Goal: Task Accomplishment & Management: Manage account settings

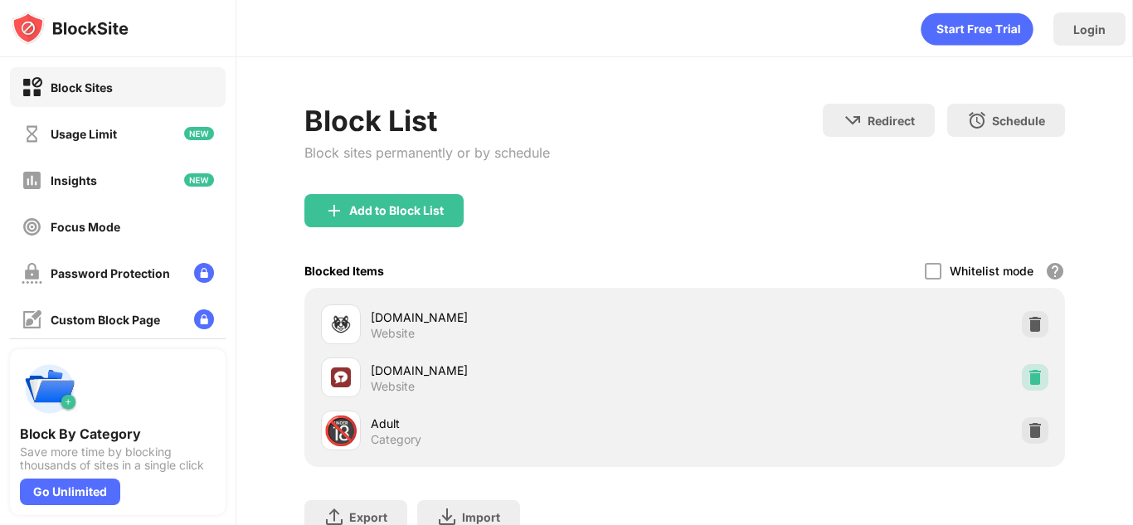
click at [1027, 380] on img at bounding box center [1035, 377] width 17 height 17
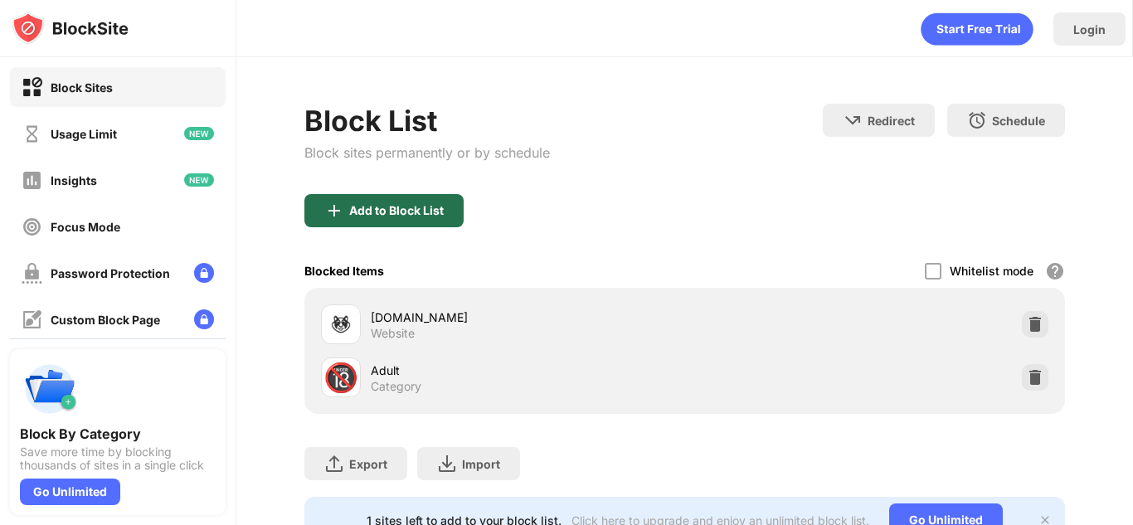
click at [438, 210] on div "Add to Block List" at bounding box center [396, 210] width 95 height 13
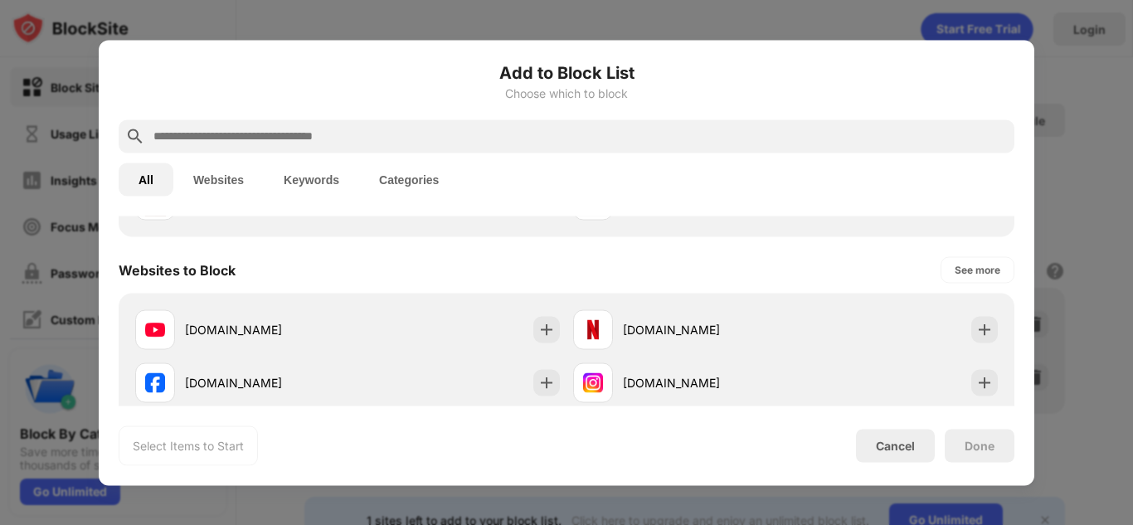
scroll to position [206, 0]
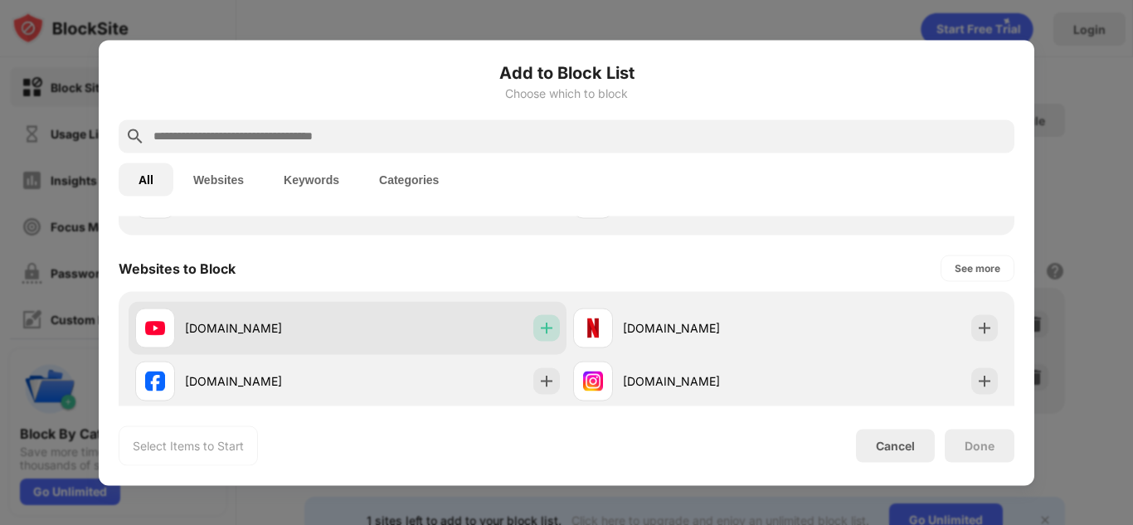
click at [538, 323] on img at bounding box center [546, 327] width 17 height 17
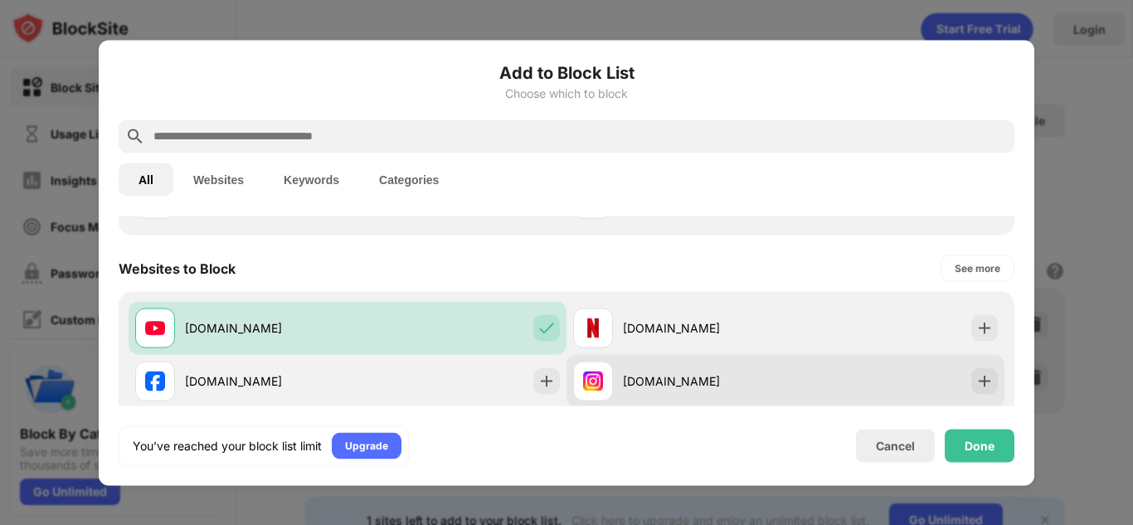
click at [765, 397] on div "[DOMAIN_NAME]" at bounding box center [679, 381] width 212 height 40
click at [976, 380] on img at bounding box center [984, 380] width 17 height 17
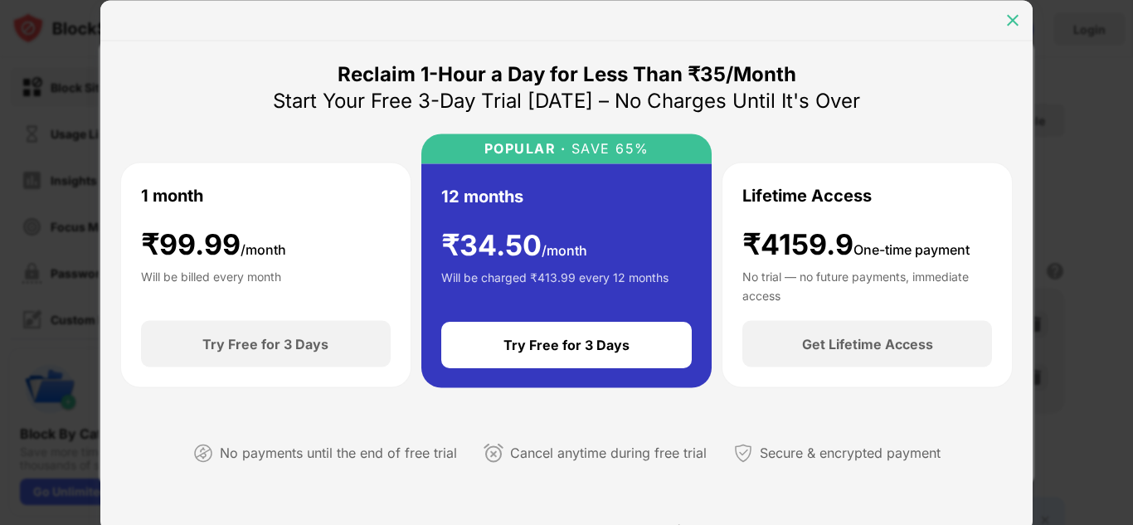
click at [1013, 29] on div at bounding box center [1012, 20] width 27 height 27
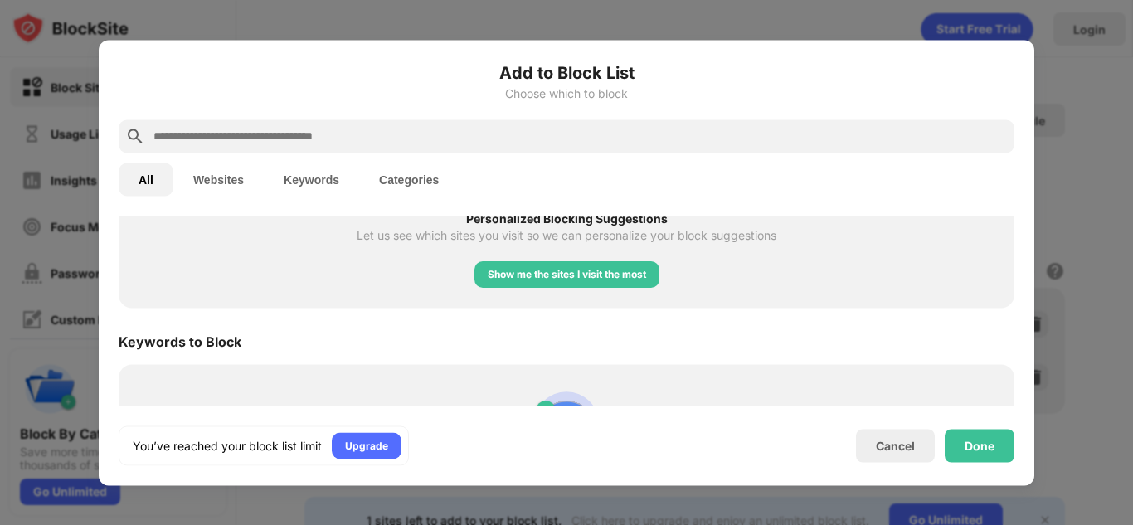
scroll to position [786, 0]
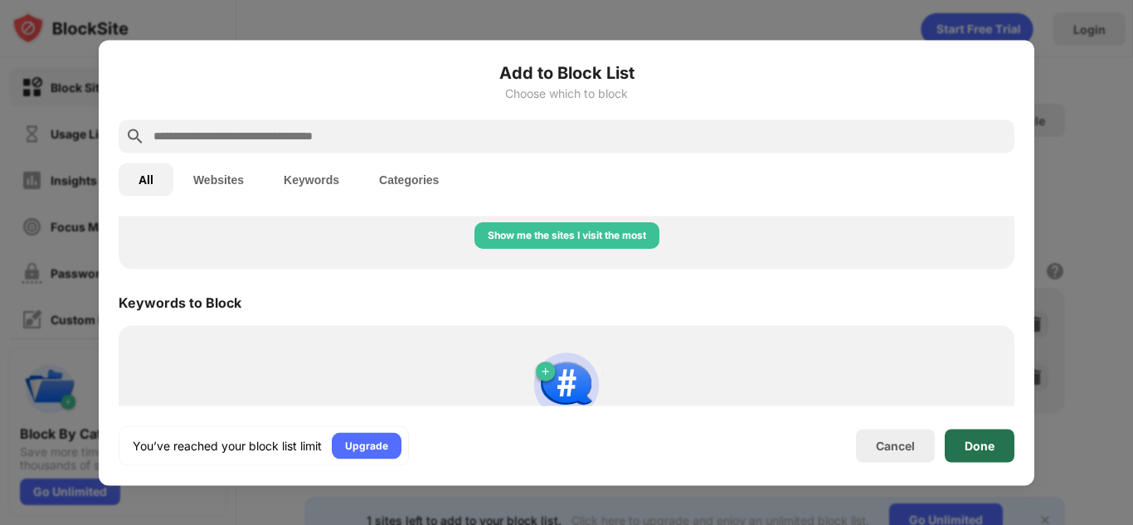
click at [998, 458] on div "Done" at bounding box center [980, 445] width 70 height 33
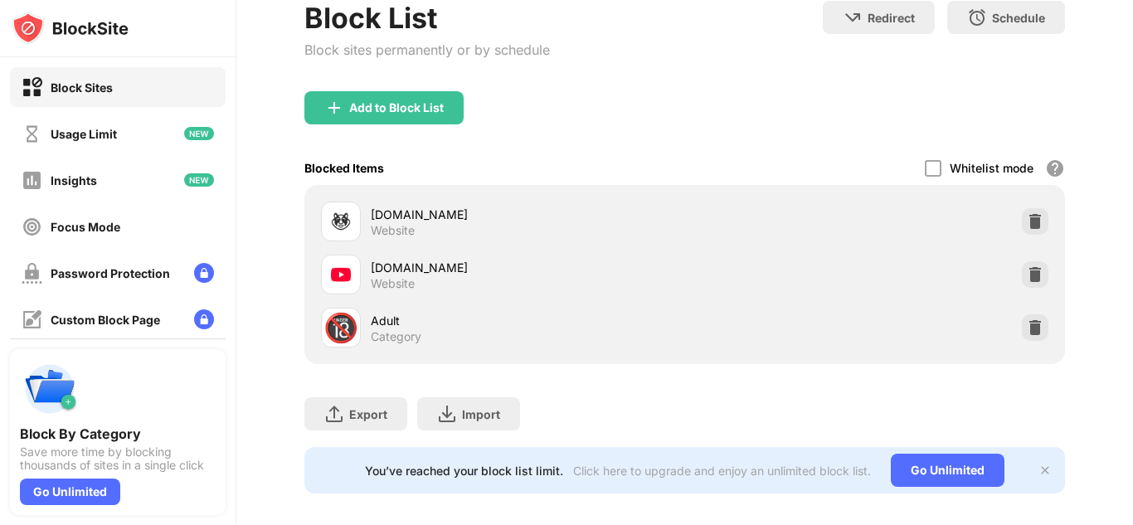
scroll to position [0, 0]
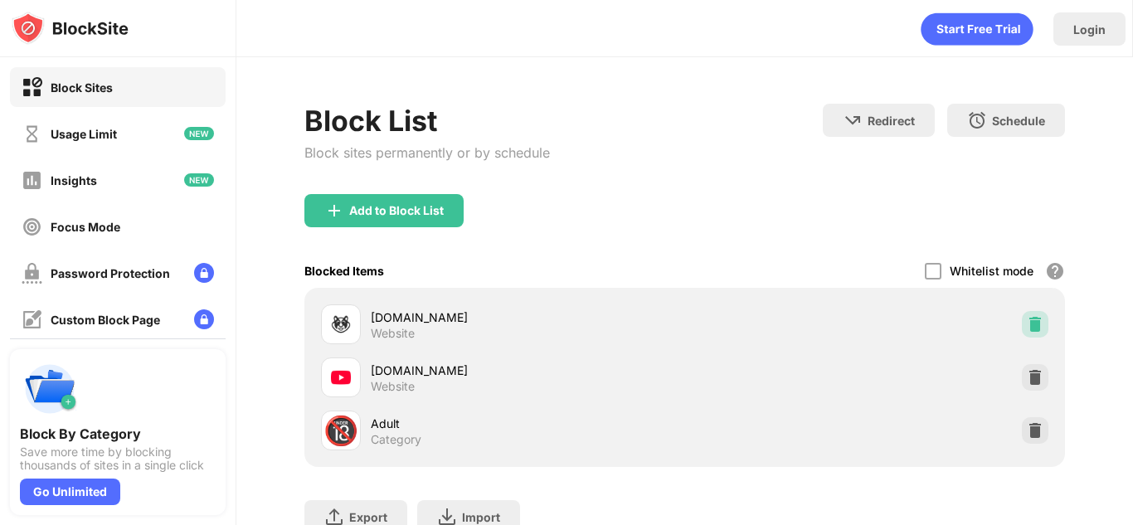
click at [1027, 317] on img at bounding box center [1035, 324] width 17 height 17
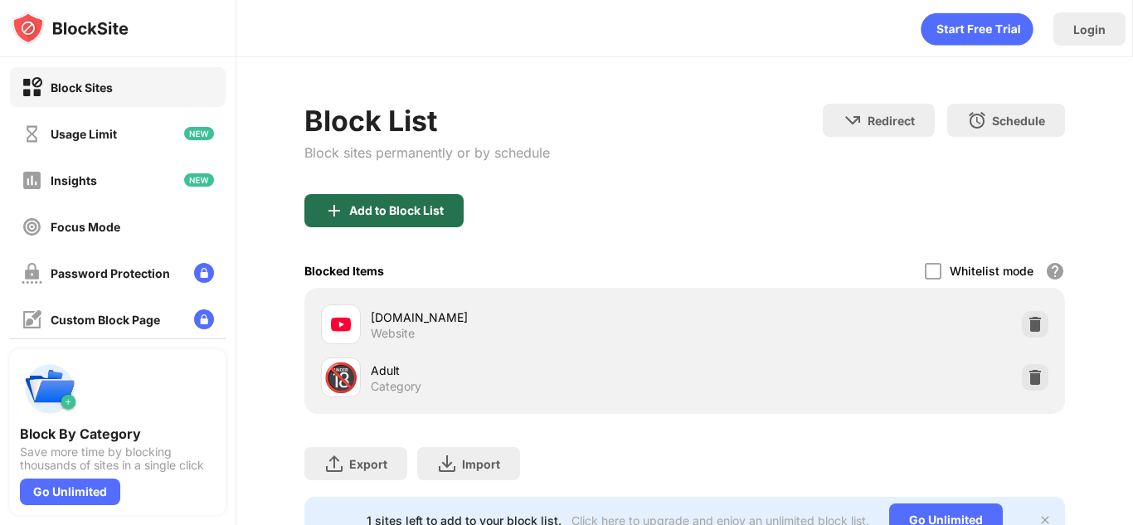
click at [437, 211] on div "Add to Block List" at bounding box center [396, 210] width 95 height 13
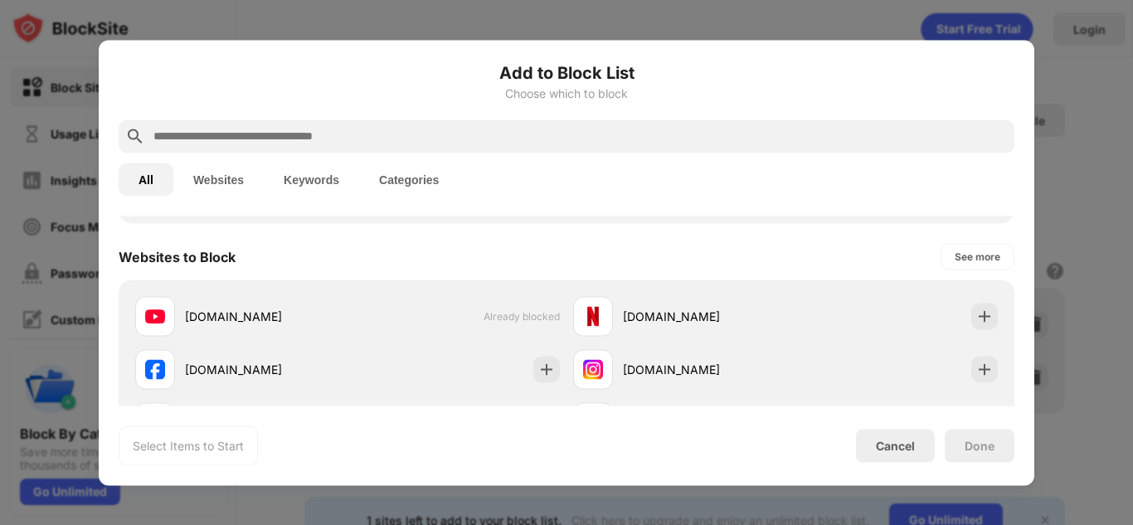
scroll to position [226, 0]
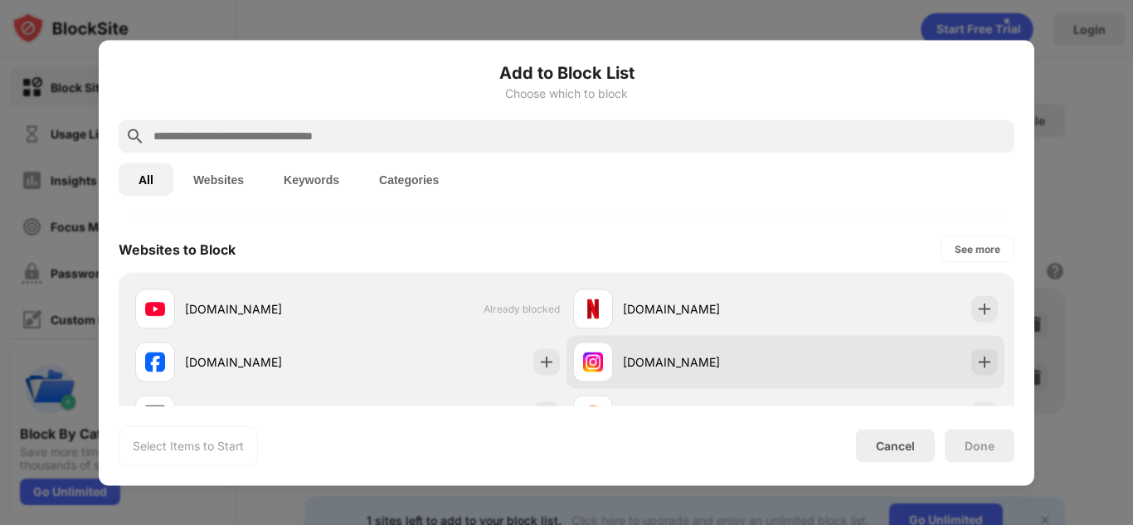
click at [985, 363] on div "[DOMAIN_NAME]" at bounding box center [785, 361] width 438 height 53
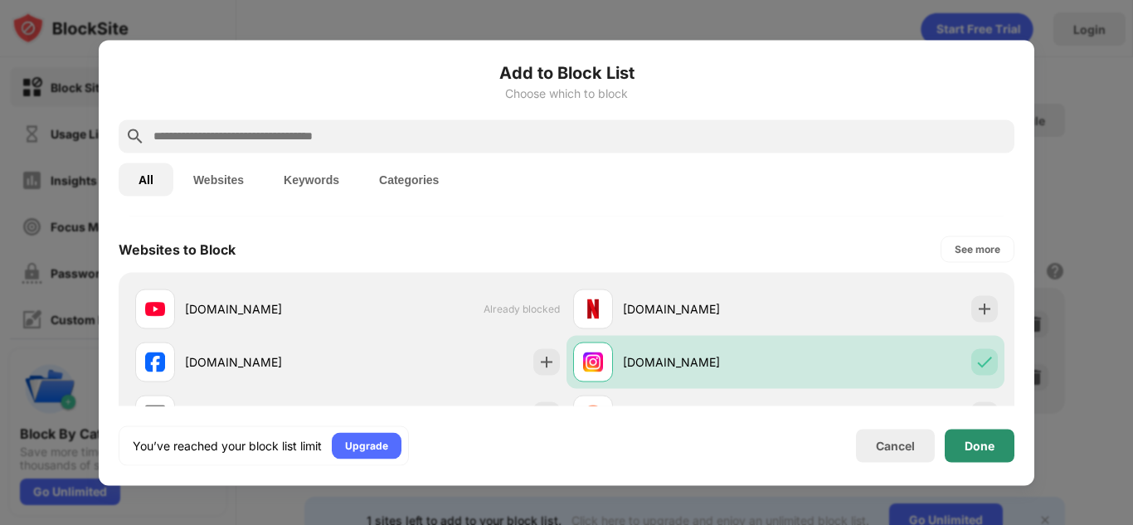
click at [967, 444] on div "Done" at bounding box center [979, 445] width 30 height 13
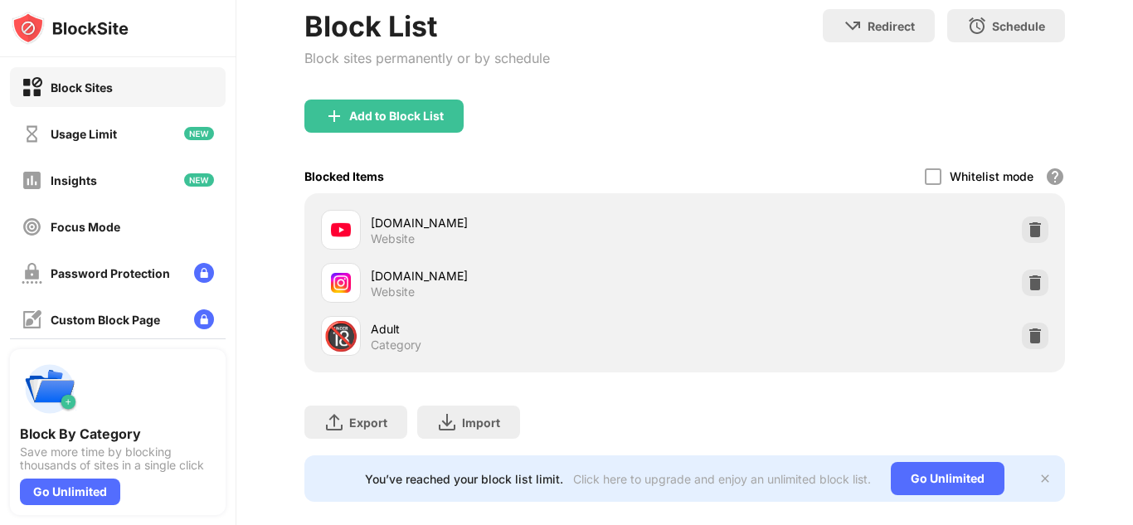
scroll to position [100, 0]
